Goal: Browse casually

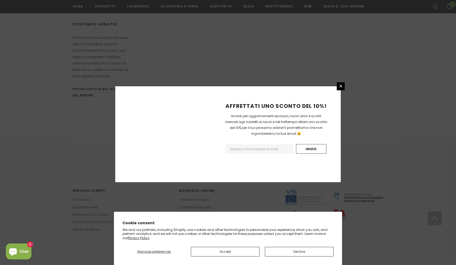
scroll to position [281, 0]
